Goal: Task Accomplishment & Management: Complete application form

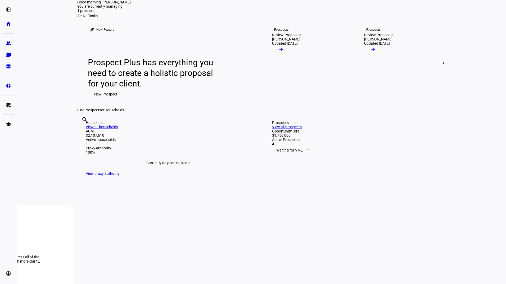
scroll to position [20, 0]
click at [104, 100] on span "New Prospect" at bounding box center [105, 95] width 23 height 11
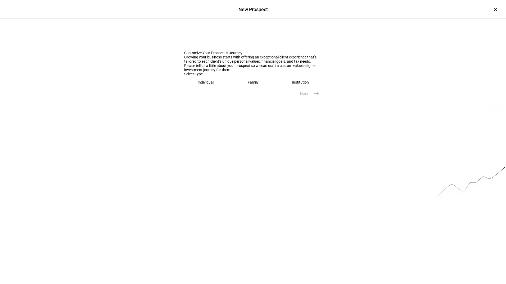
click at [204, 84] on div "Individual" at bounding box center [206, 82] width 16 height 4
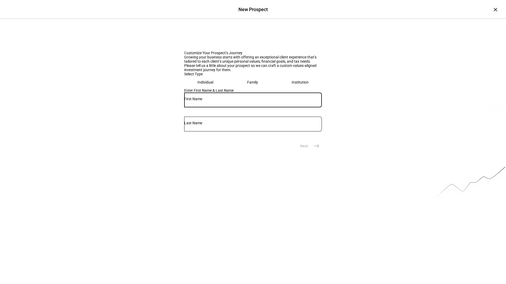
click at [218, 101] on input "text" at bounding box center [253, 99] width 138 height 4
type input "[PERSON_NAME]"
click at [314, 151] on span "east" at bounding box center [316, 146] width 11 height 11
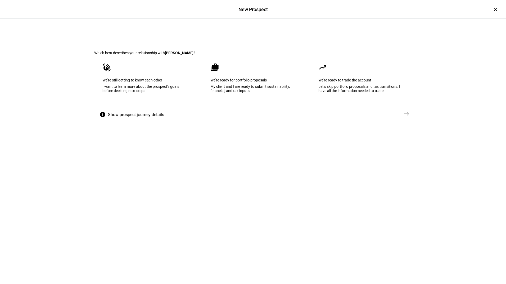
click at [223, 93] on div "My client and I are ready to submit sustainability, financial, and tax inputs" at bounding box center [252, 88] width 85 height 8
click at [177, 93] on div "I want to learn more about the prospect's goals before deciding next steps" at bounding box center [145, 88] width 86 height 8
click at [403, 117] on mat-icon "east" at bounding box center [406, 114] width 6 height 6
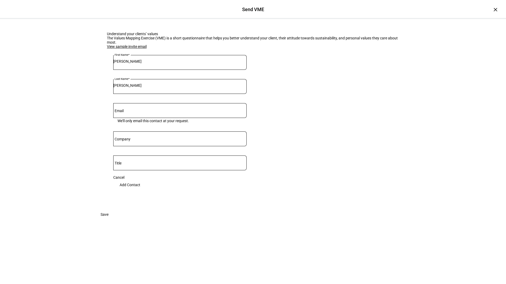
click at [166, 103] on eth-input "Last Name [PERSON_NAME]" at bounding box center [179, 91] width 133 height 24
click at [166, 112] on input "Email" at bounding box center [179, 109] width 133 height 4
type input "S"
click at [120, 180] on div "Cancel" at bounding box center [179, 178] width 133 height 4
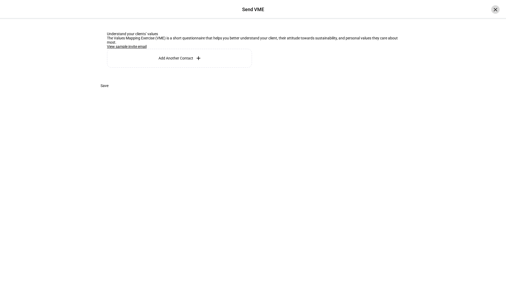
click at [493, 10] on div "×" at bounding box center [495, 9] width 8 height 8
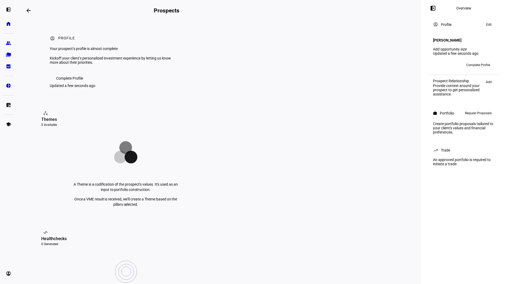
click at [489, 25] on span "Edit" at bounding box center [489, 24] width 6 height 6
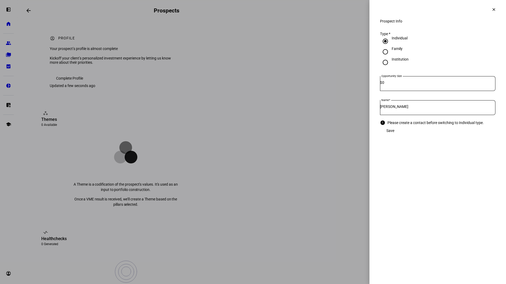
click at [493, 10] on mat-icon "clear" at bounding box center [494, 9] width 5 height 5
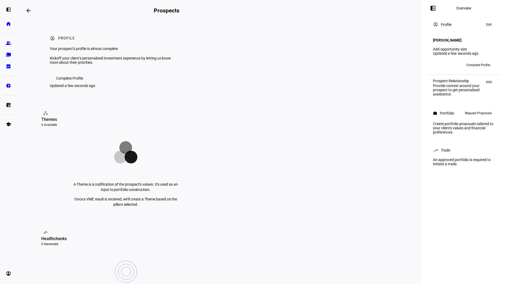
click at [28, 9] on mat-icon "arrow_backwards" at bounding box center [28, 10] width 6 height 6
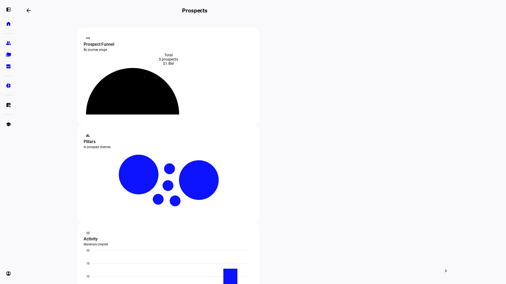
click at [28, 9] on mat-icon "arrow_backwards" at bounding box center [28, 10] width 6 height 6
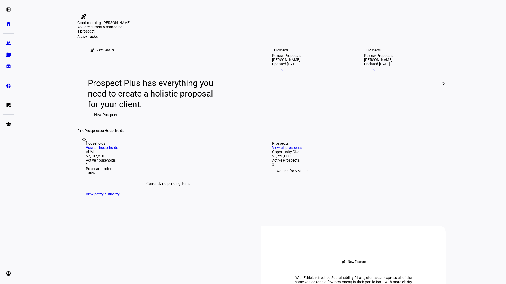
click at [102, 120] on span "New Prospect" at bounding box center [105, 115] width 23 height 11
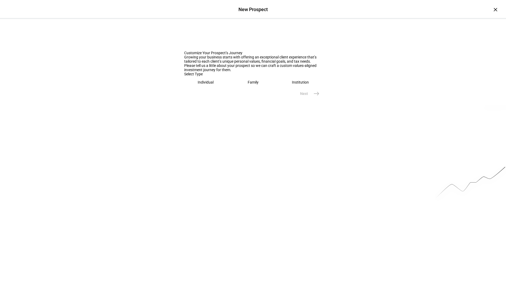
click at [199, 84] on div "Individual" at bounding box center [206, 82] width 16 height 4
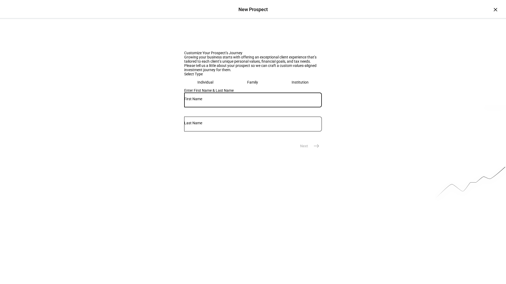
click at [214, 101] on input "text" at bounding box center [253, 99] width 138 height 4
type input "[PERSON_NAME]"
click at [314, 149] on mat-icon "east" at bounding box center [316, 146] width 6 height 6
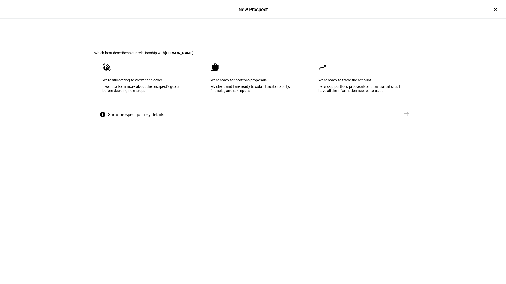
click at [167, 93] on div "I want to learn more about the prospect's goals before deciding next steps" at bounding box center [144, 88] width 85 height 8
click at [403, 117] on mat-icon "east" at bounding box center [406, 114] width 6 height 6
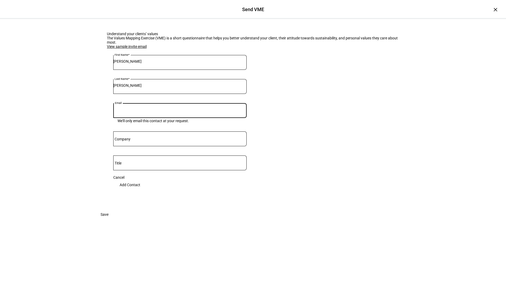
click at [140, 112] on input "Email" at bounding box center [179, 109] width 133 height 4
type input "[EMAIL_ADDRESS][DOMAIN_NAME]"
click at [291, 160] on eth-form-card "Understand your clients’ values The Values Mapping Exercise (VME) is a short qu…" at bounding box center [253, 114] width 318 height 190
click at [140, 190] on span "Add Contact" at bounding box center [130, 185] width 21 height 11
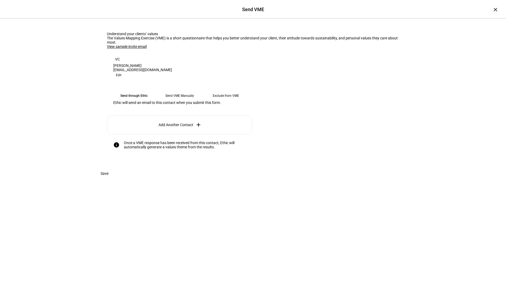
click at [109, 179] on span "Save" at bounding box center [105, 173] width 8 height 11
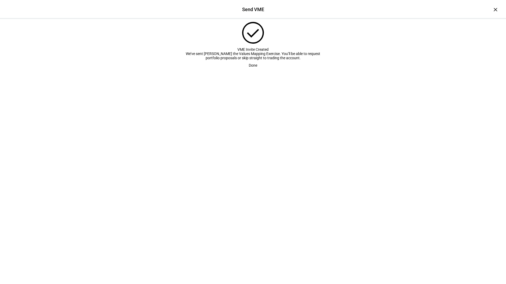
click at [252, 71] on span "Done" at bounding box center [253, 65] width 8 height 11
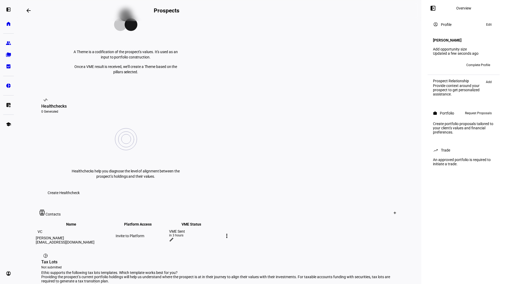
scroll to position [206, 0]
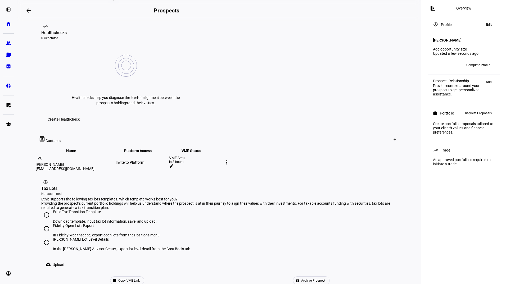
click at [44, 224] on input "Fidelity Open Lots Export In Fidelity Wealthscape, export open lots from the Po…" at bounding box center [46, 229] width 11 height 11
radio input "true"
click at [55, 260] on span "Upload" at bounding box center [59, 265] width 12 height 11
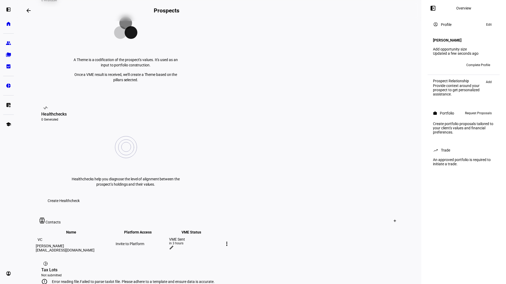
scroll to position [149, 0]
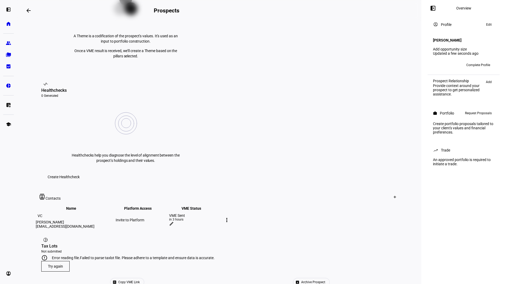
click at [55, 264] on span "Try again" at bounding box center [55, 266] width 15 height 4
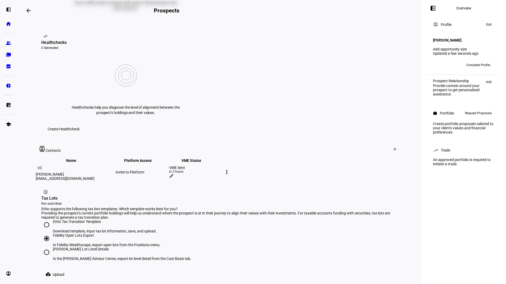
scroll to position [206, 0]
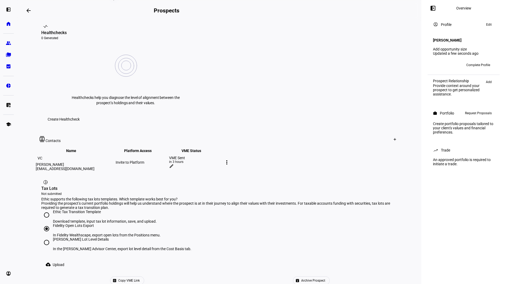
click at [76, 224] on div "Fidelity Open Lots Export" at bounding box center [107, 226] width 108 height 4
click at [52, 224] on input "Fidelity Open Lots Export In Fidelity Wealthscape, export open lots from the Po…" at bounding box center [46, 229] width 11 height 11
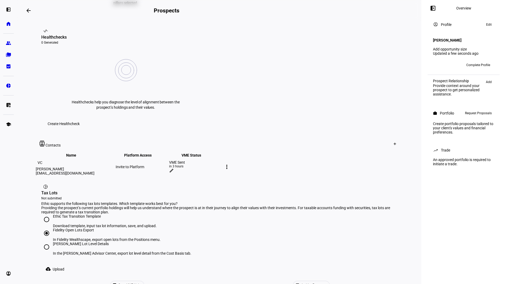
scroll to position [202, 0]
click at [52, 264] on span at bounding box center [55, 269] width 29 height 11
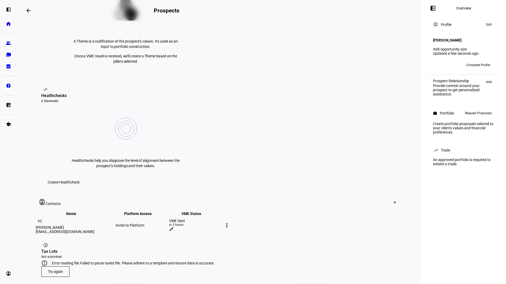
scroll to position [149, 0]
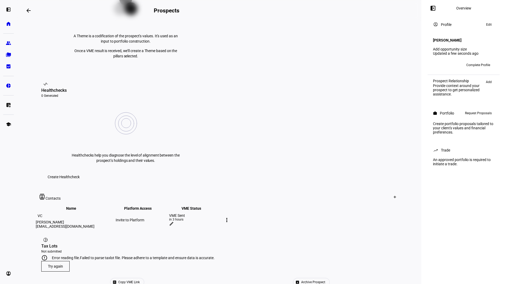
click at [230, 217] on mat-icon "more_vert" at bounding box center [227, 220] width 6 height 6
click at [58, 203] on div at bounding box center [253, 142] width 506 height 284
click at [84, 228] on div "account_circle Profile Your prospect’s profile is almost complete Kickoff your …" at bounding box center [219, 80] width 369 height 414
click at [56, 264] on span "Try again" at bounding box center [55, 266] width 15 height 4
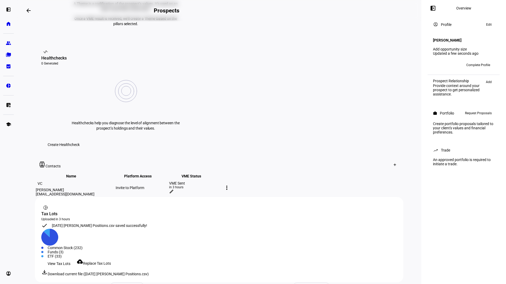
scroll to position [186, 0]
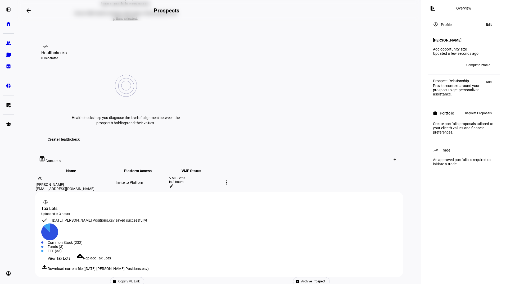
click at [273, 277] on div "archive Archive Prospect" at bounding box center [311, 281] width 184 height 8
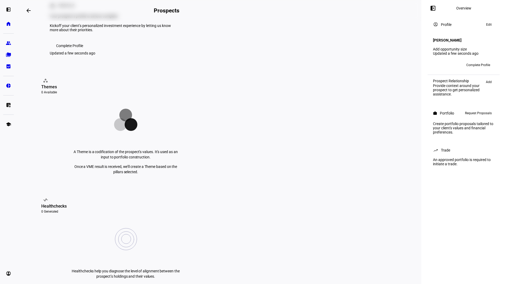
scroll to position [0, 0]
